Goal: Information Seeking & Learning: Learn about a topic

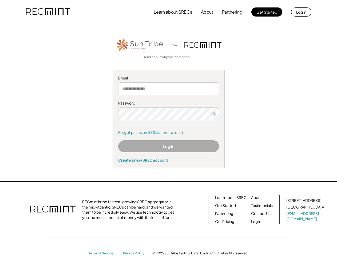
click at [169, 128] on div "Password Remember me Forgot password? Click here to reset." at bounding box center [168, 118] width 101 height 34
click at [169, 12] on button "Learn about SRECs" at bounding box center [173, 12] width 38 height 11
